Goal: Task Accomplishment & Management: Manage account settings

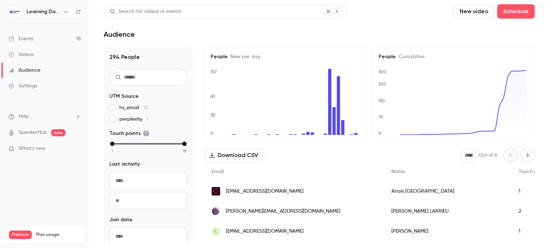
click at [35, 13] on h6 "Learning Days" at bounding box center [43, 11] width 34 height 7
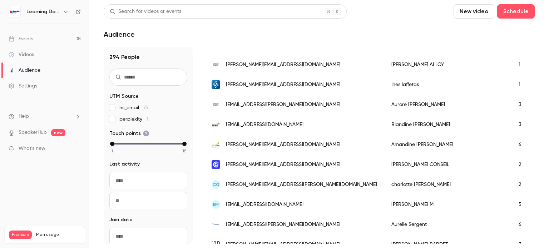
scroll to position [247, 0]
click at [29, 38] on div "Events" at bounding box center [21, 38] width 25 height 7
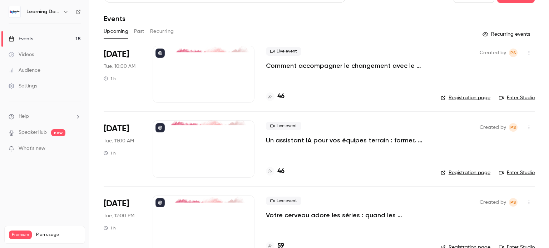
scroll to position [17, 0]
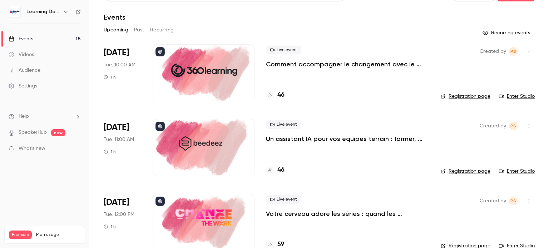
click at [348, 139] on p "Un assistant IA pour vos équipes terrain : former, accompagner et transformer l…" at bounding box center [347, 139] width 163 height 9
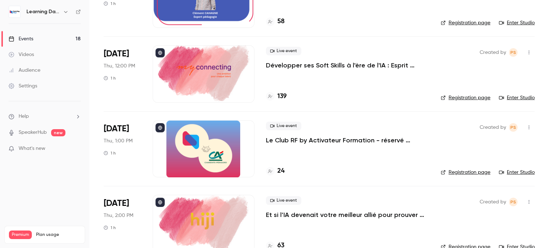
scroll to position [1063, 0]
click at [343, 137] on p "Le Club RF by Activateur Formation - réservé uniquement aux responsables format…" at bounding box center [347, 140] width 163 height 9
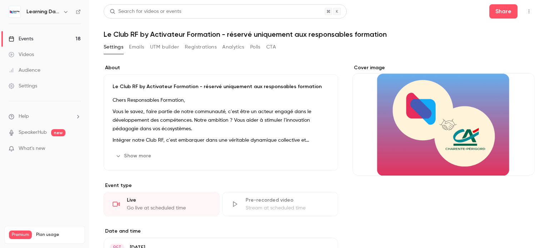
click at [129, 155] on button "Show more" at bounding box center [134, 155] width 43 height 11
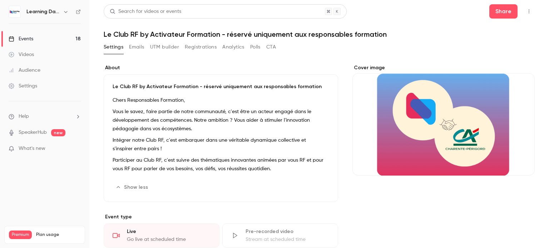
click at [313, 187] on button "Edit" at bounding box center [316, 187] width 26 height 11
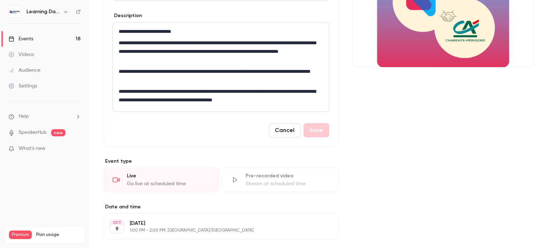
scroll to position [112, 0]
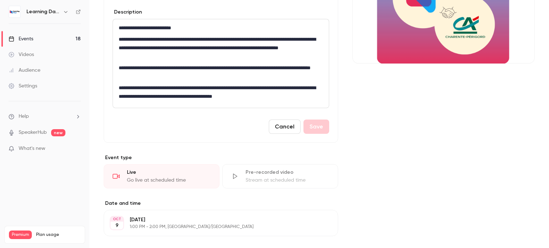
click at [298, 100] on p "**********" at bounding box center [219, 92] width 201 height 17
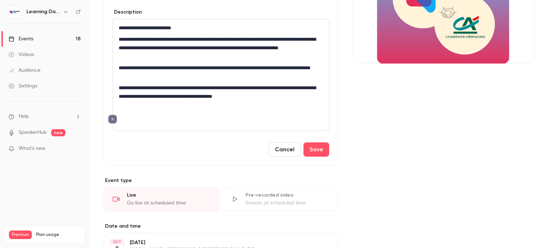
click at [113, 120] on icon "editor" at bounding box center [112, 119] width 5 height 4
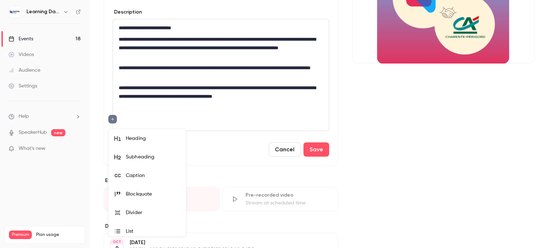
scroll to position [23, 0]
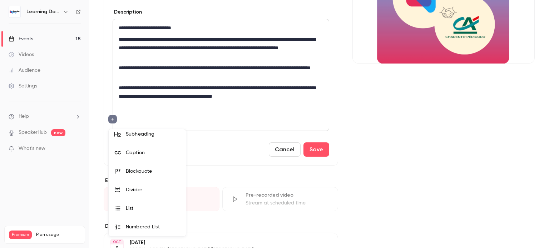
click at [224, 116] on div at bounding box center [274, 124] width 549 height 248
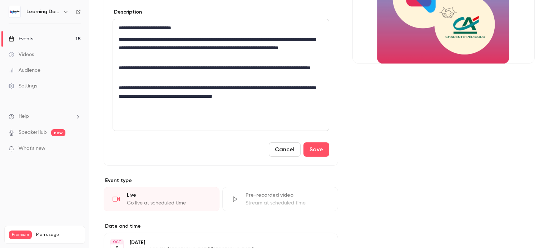
click at [147, 112] on p "editor" at bounding box center [221, 108] width 204 height 9
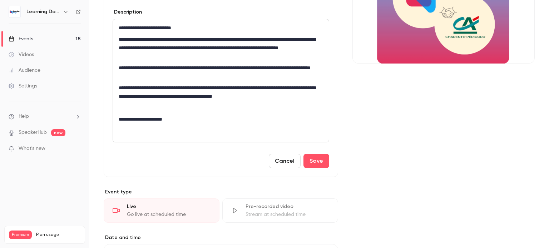
scroll to position [0, 0]
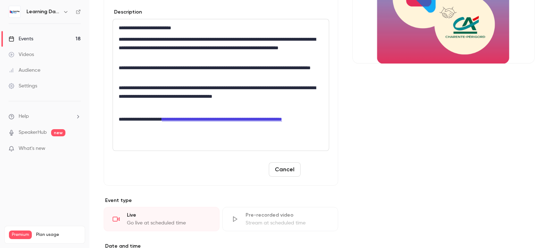
click at [314, 177] on button "Save" at bounding box center [316, 170] width 26 height 14
